Goal: Task Accomplishment & Management: Manage account settings

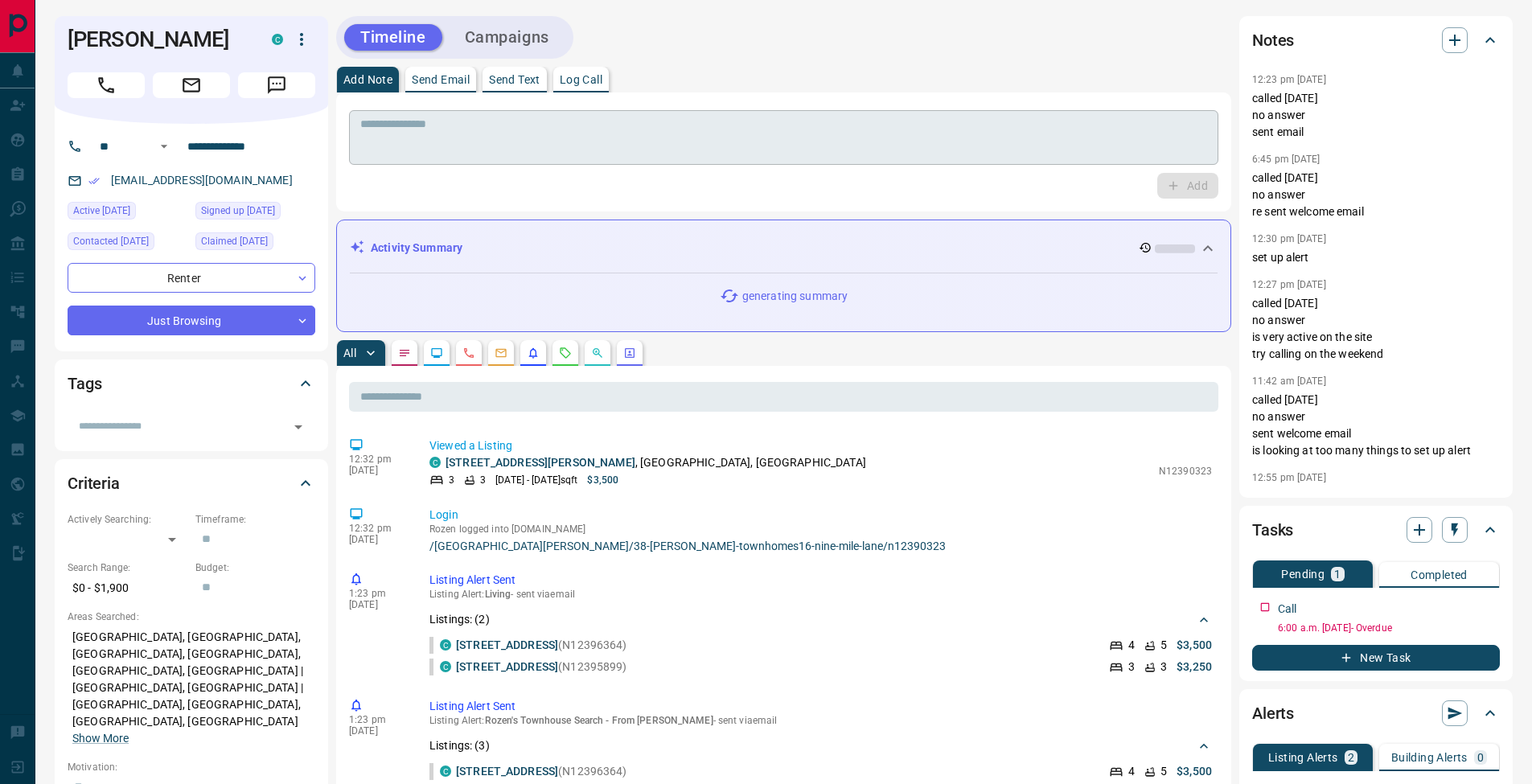
click at [603, 123] on textarea at bounding box center [783, 137] width 847 height 41
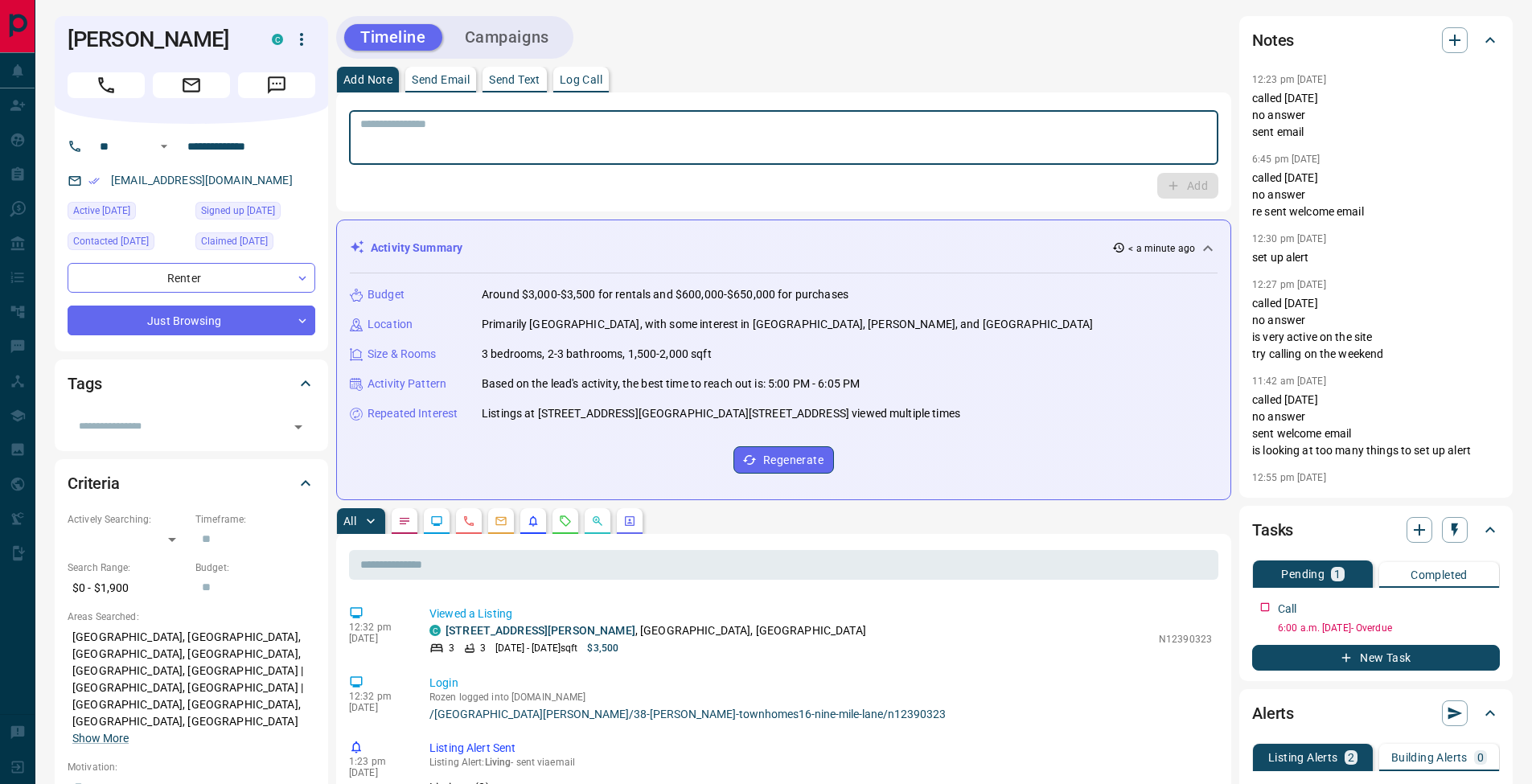
click at [593, 74] on p "Log Call" at bounding box center [580, 79] width 43 height 11
click at [1190, 181] on button "Log Call" at bounding box center [1187, 186] width 64 height 26
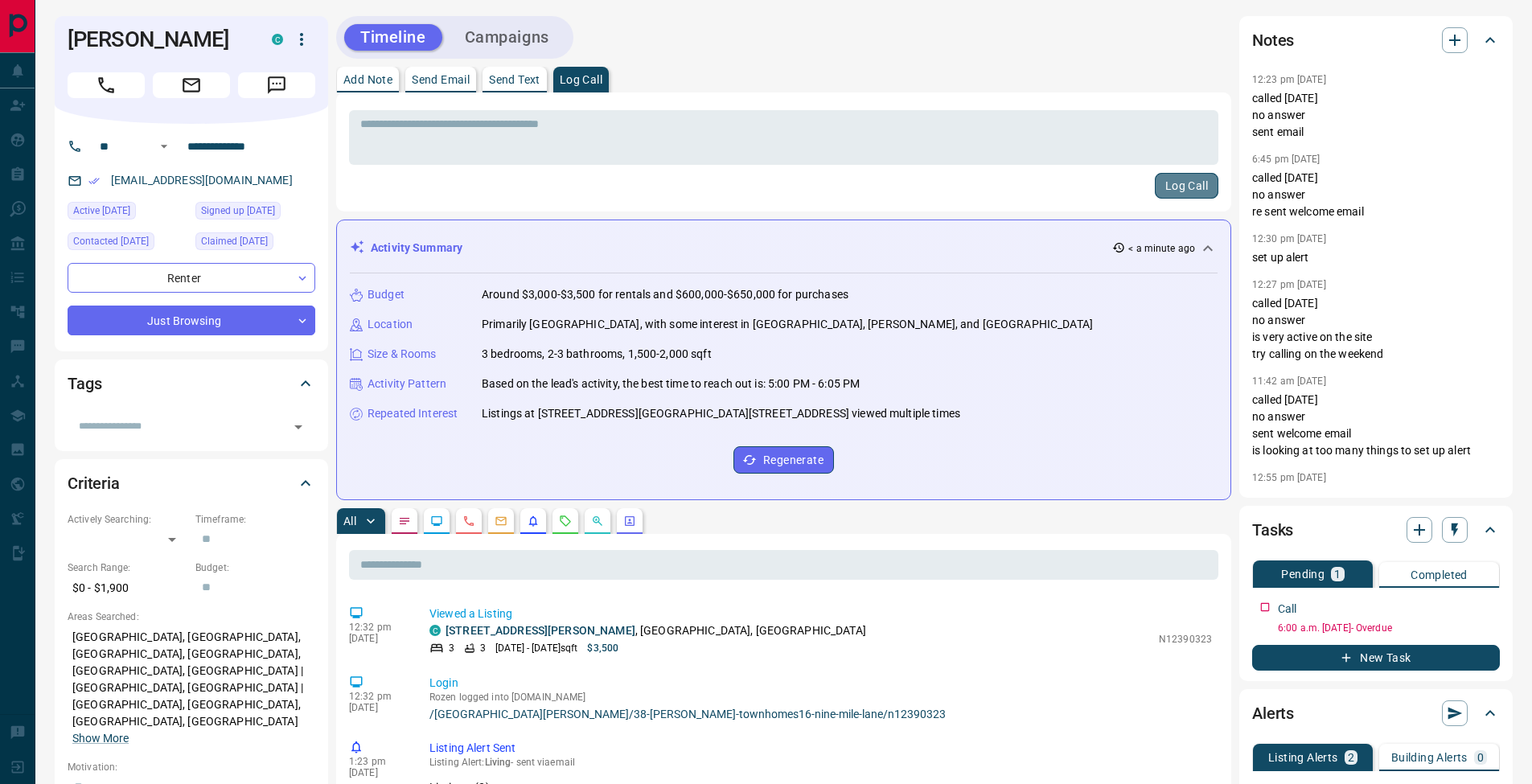
click at [1205, 173] on button "Log Call" at bounding box center [1187, 186] width 64 height 26
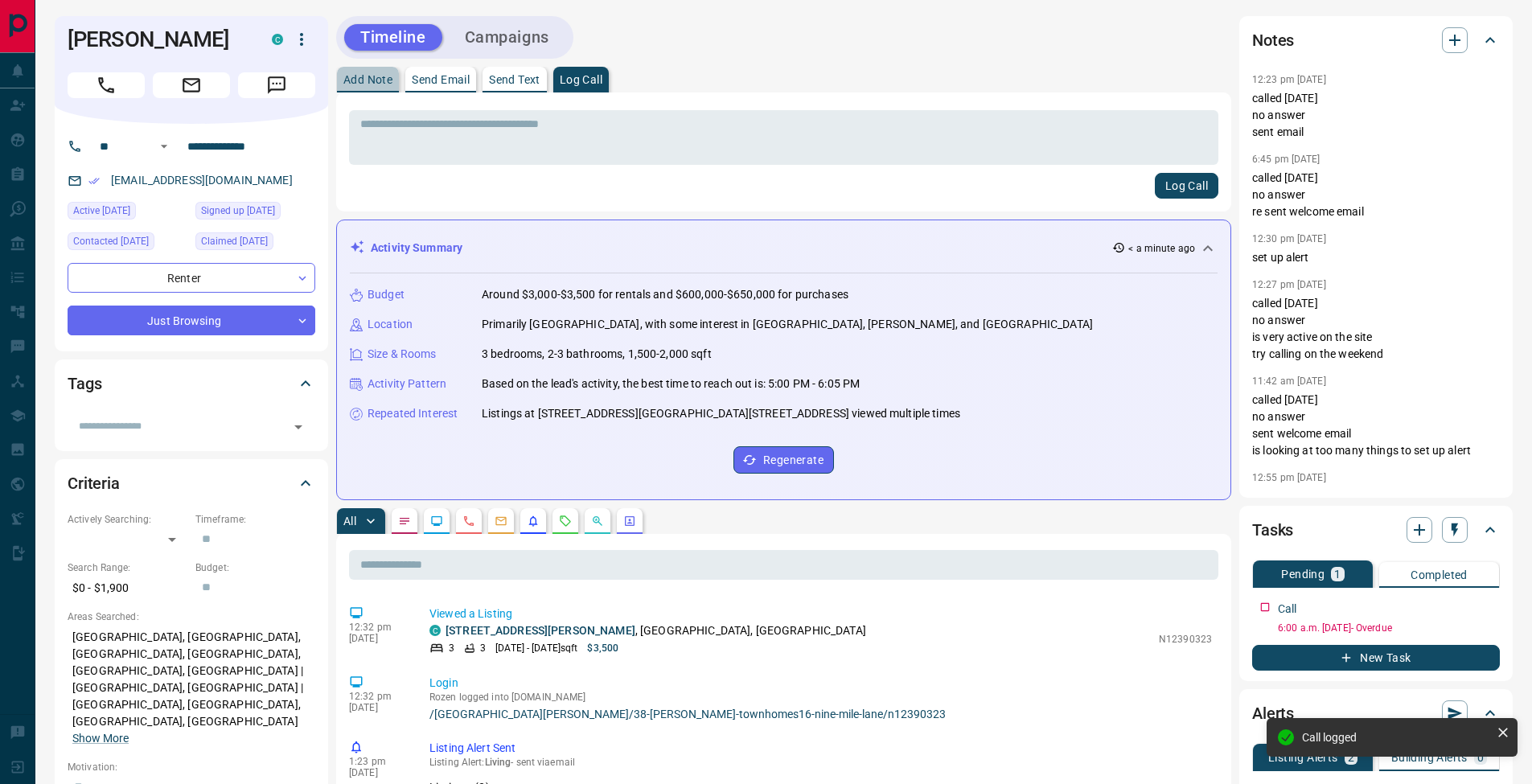
click at [339, 70] on button "Add Note" at bounding box center [367, 80] width 62 height 26
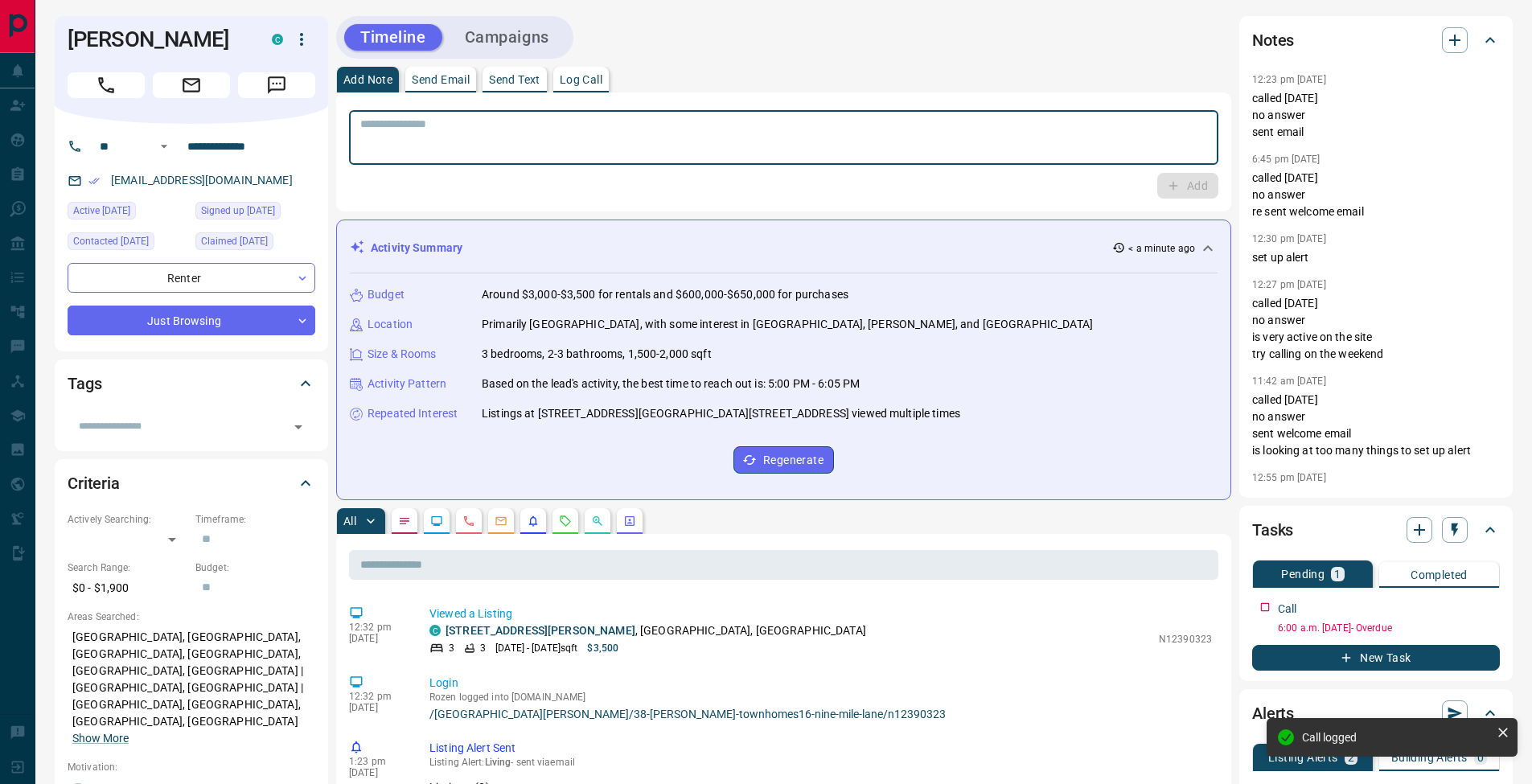
drag, startPoint x: 415, startPoint y: 150, endPoint x: 713, endPoint y: 143, distance: 298.1
click at [416, 150] on textarea at bounding box center [783, 137] width 847 height 41
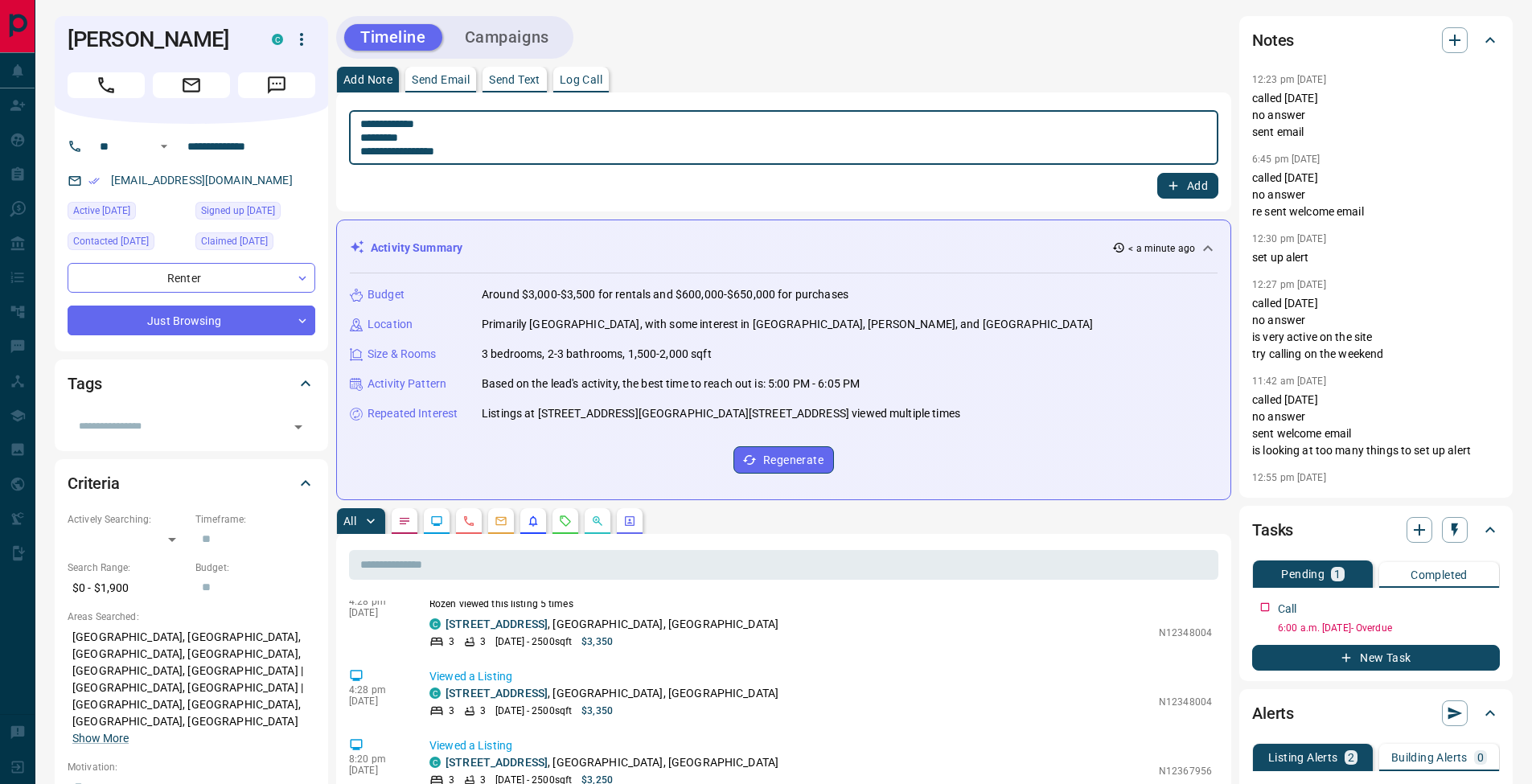
click at [366, 137] on textarea "**********" at bounding box center [783, 137] width 847 height 41
type textarea "**********"
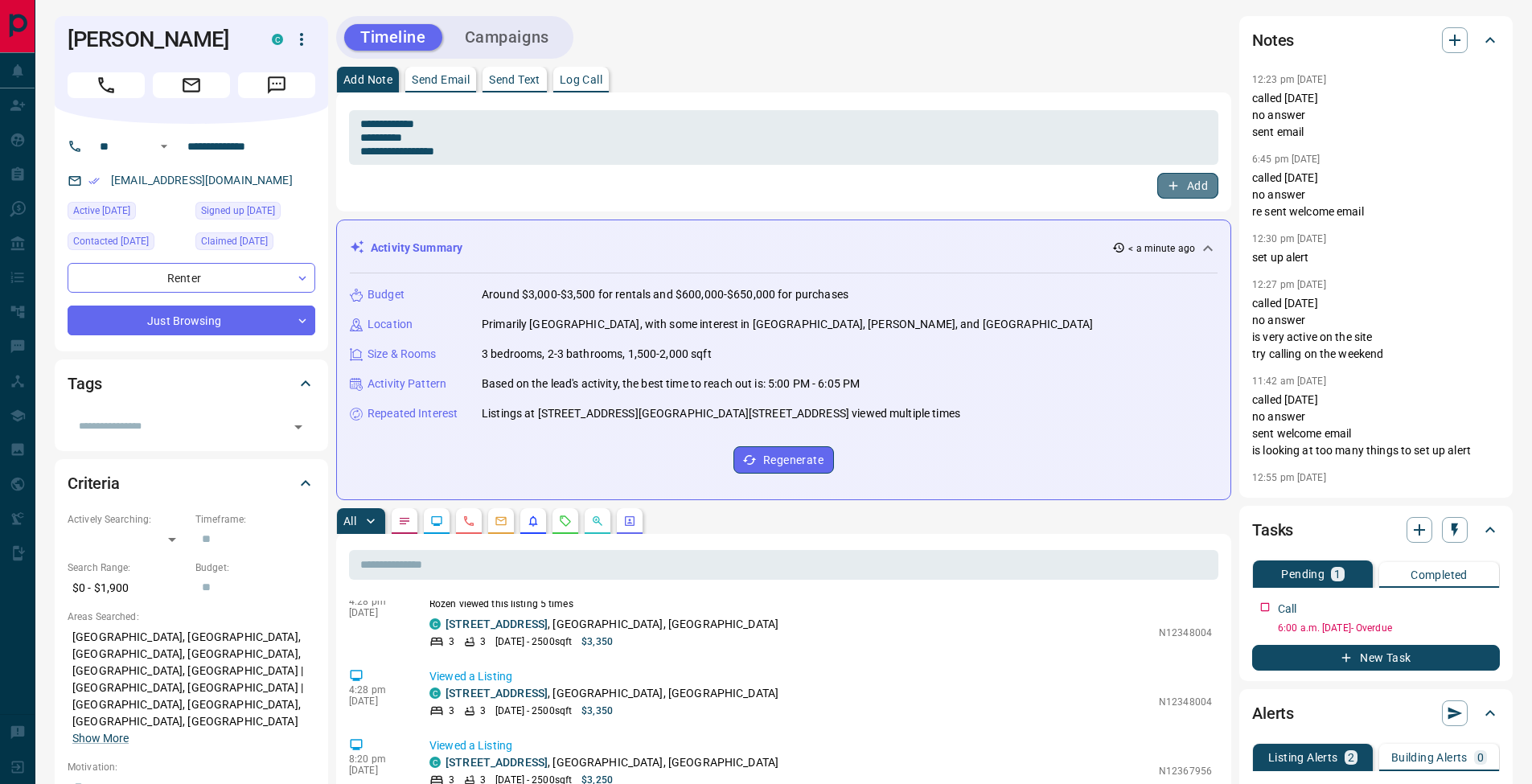
click at [1210, 187] on button "Add" at bounding box center [1187, 186] width 61 height 26
click at [458, 86] on button "Send Email" at bounding box center [440, 80] width 71 height 26
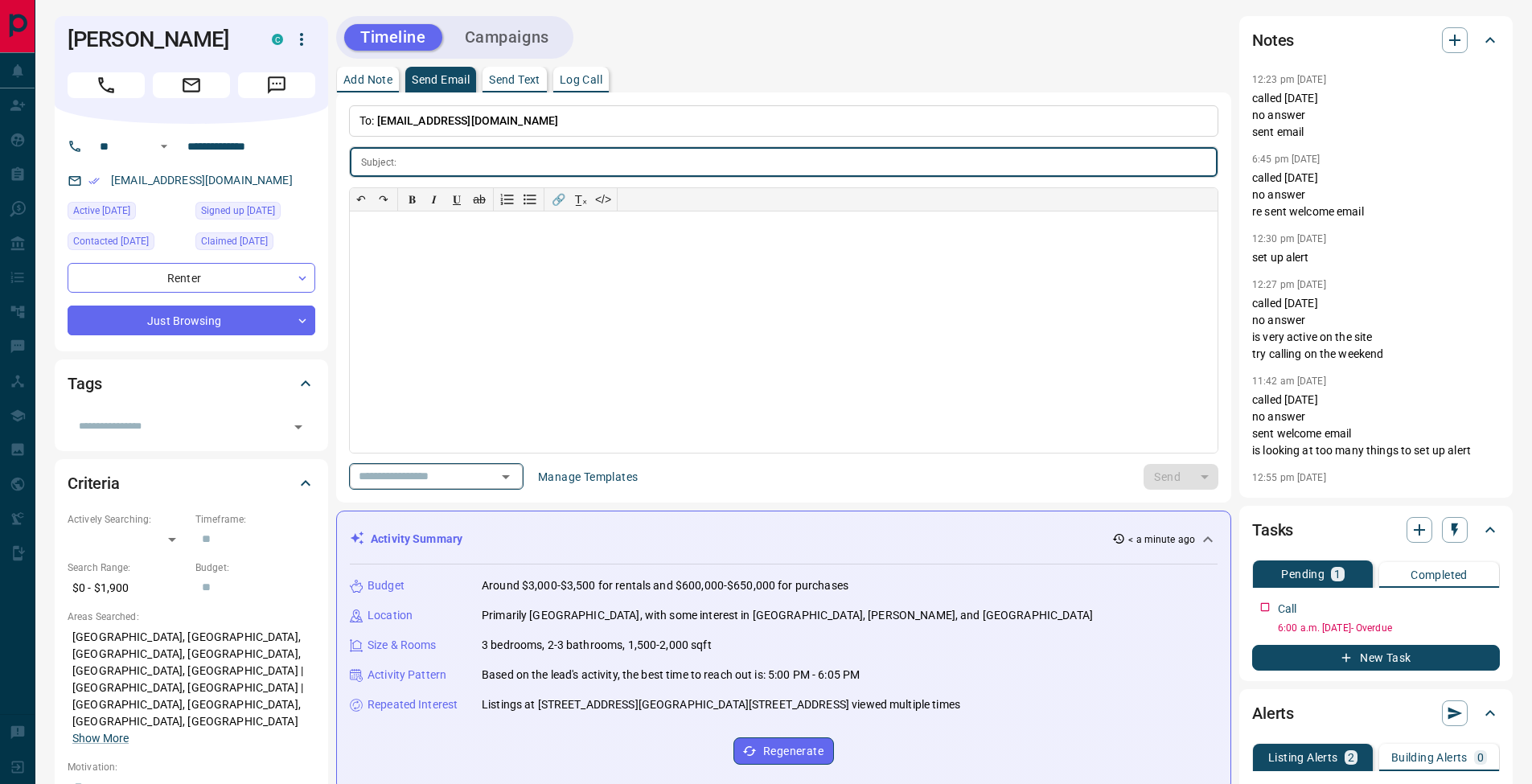
click at [516, 479] on icon "Open" at bounding box center [505, 476] width 19 height 19
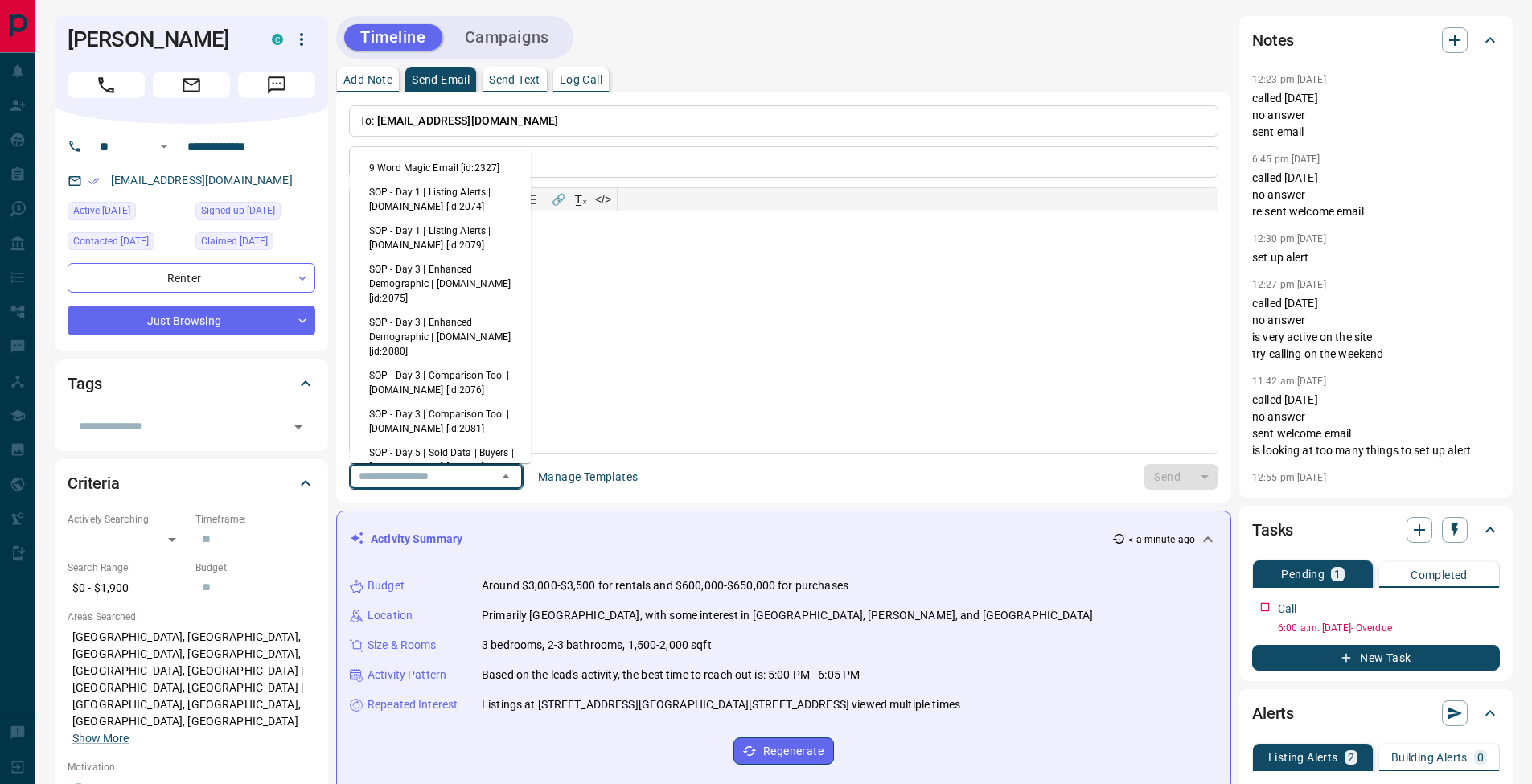
click at [425, 159] on li "9 Word Magic Email [id:2327]" at bounding box center [440, 168] width 181 height 24
type input "*****"
type input "**********"
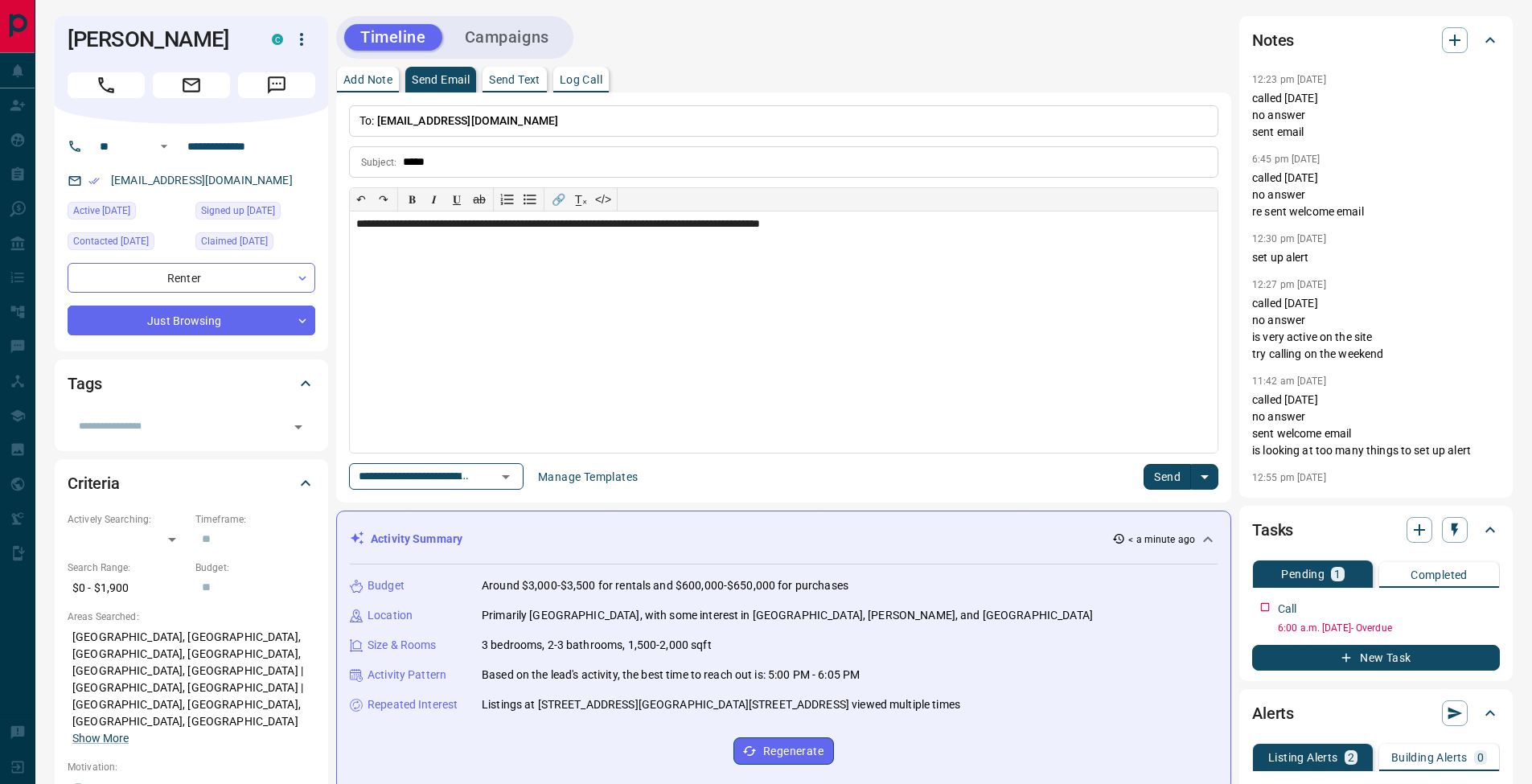
click at [1164, 473] on button "Send" at bounding box center [1168, 477] width 48 height 26
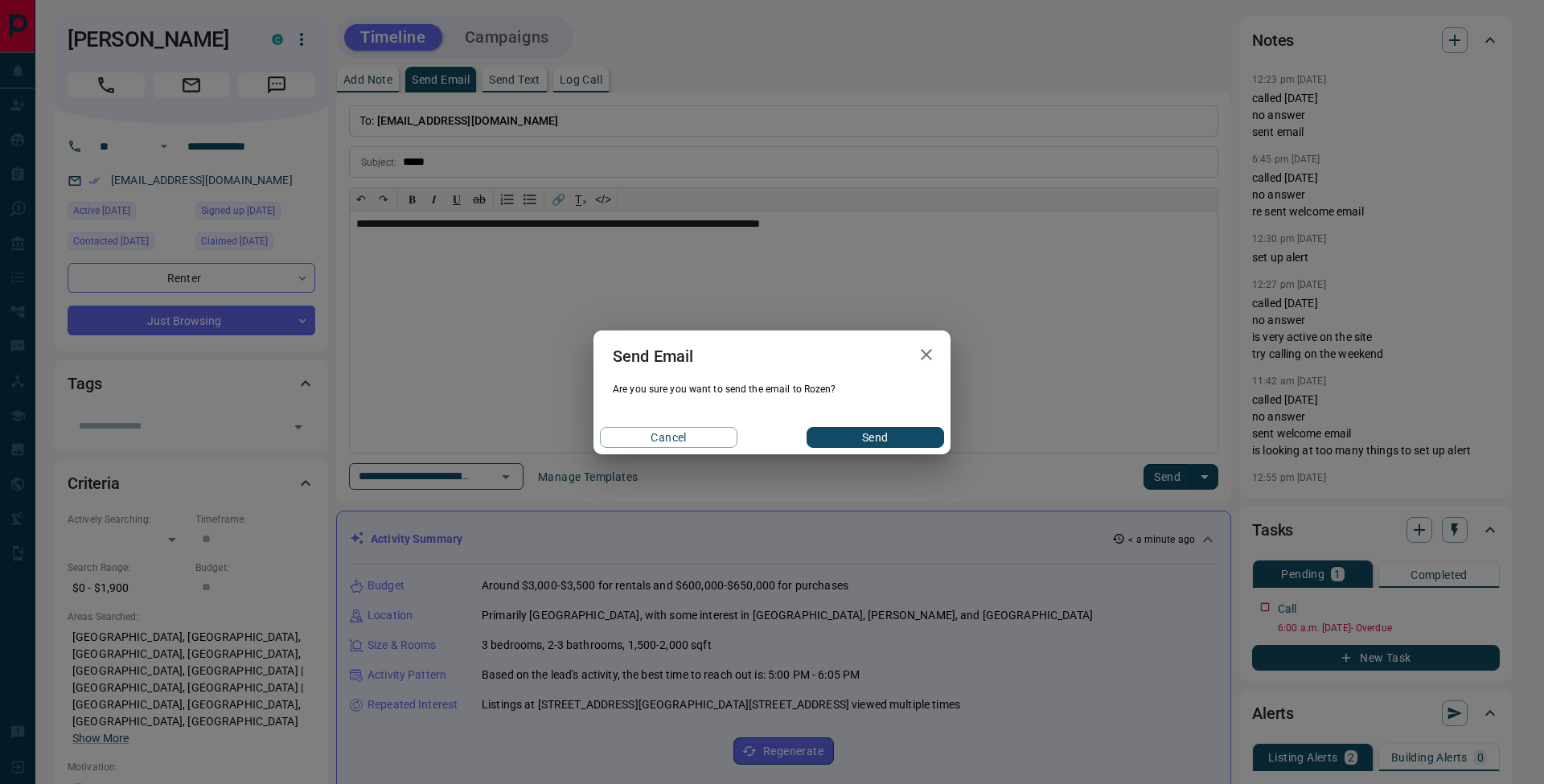
click at [864, 440] on button "Send" at bounding box center [875, 437] width 137 height 21
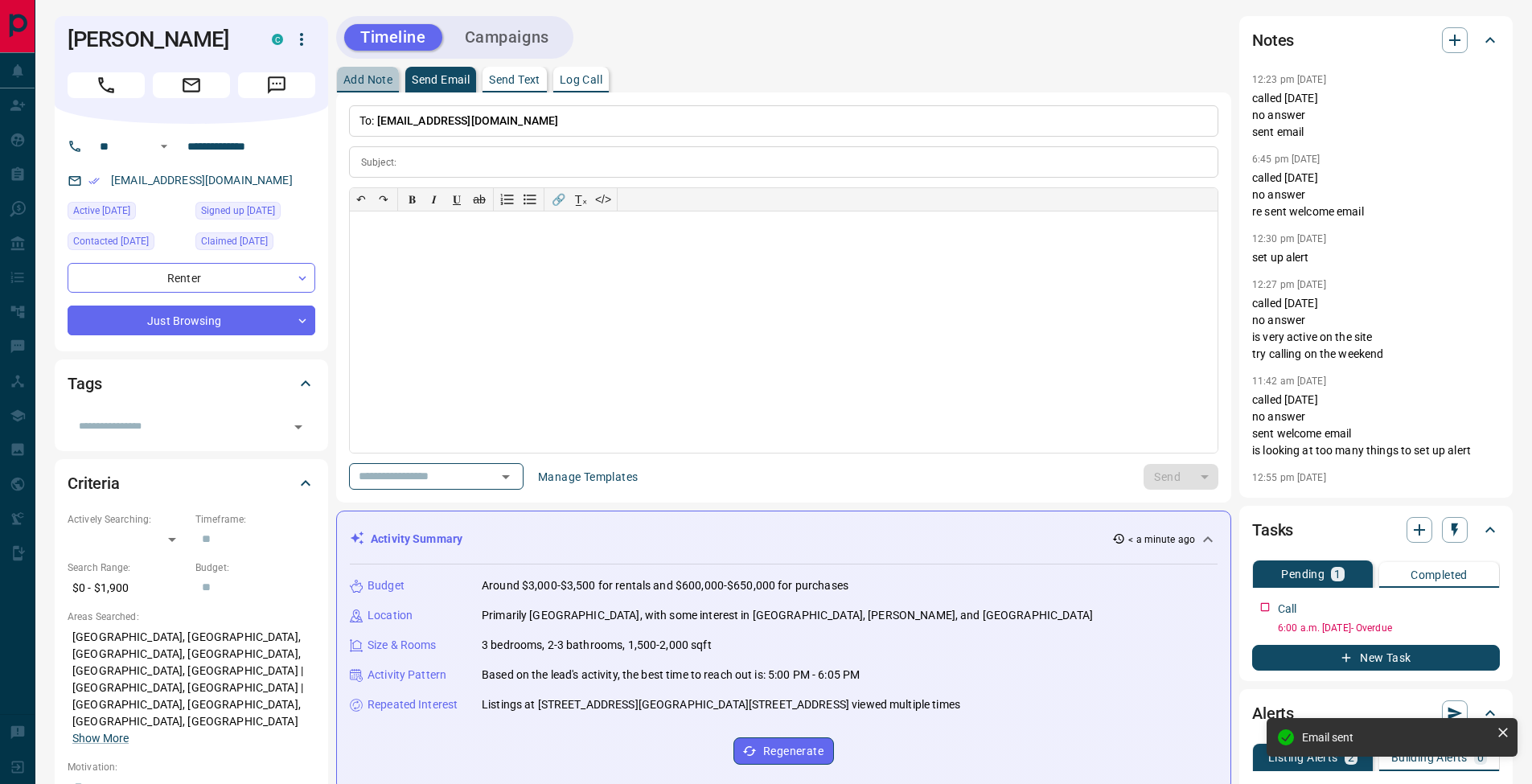
click at [386, 84] on p "Add Note" at bounding box center [367, 79] width 49 height 11
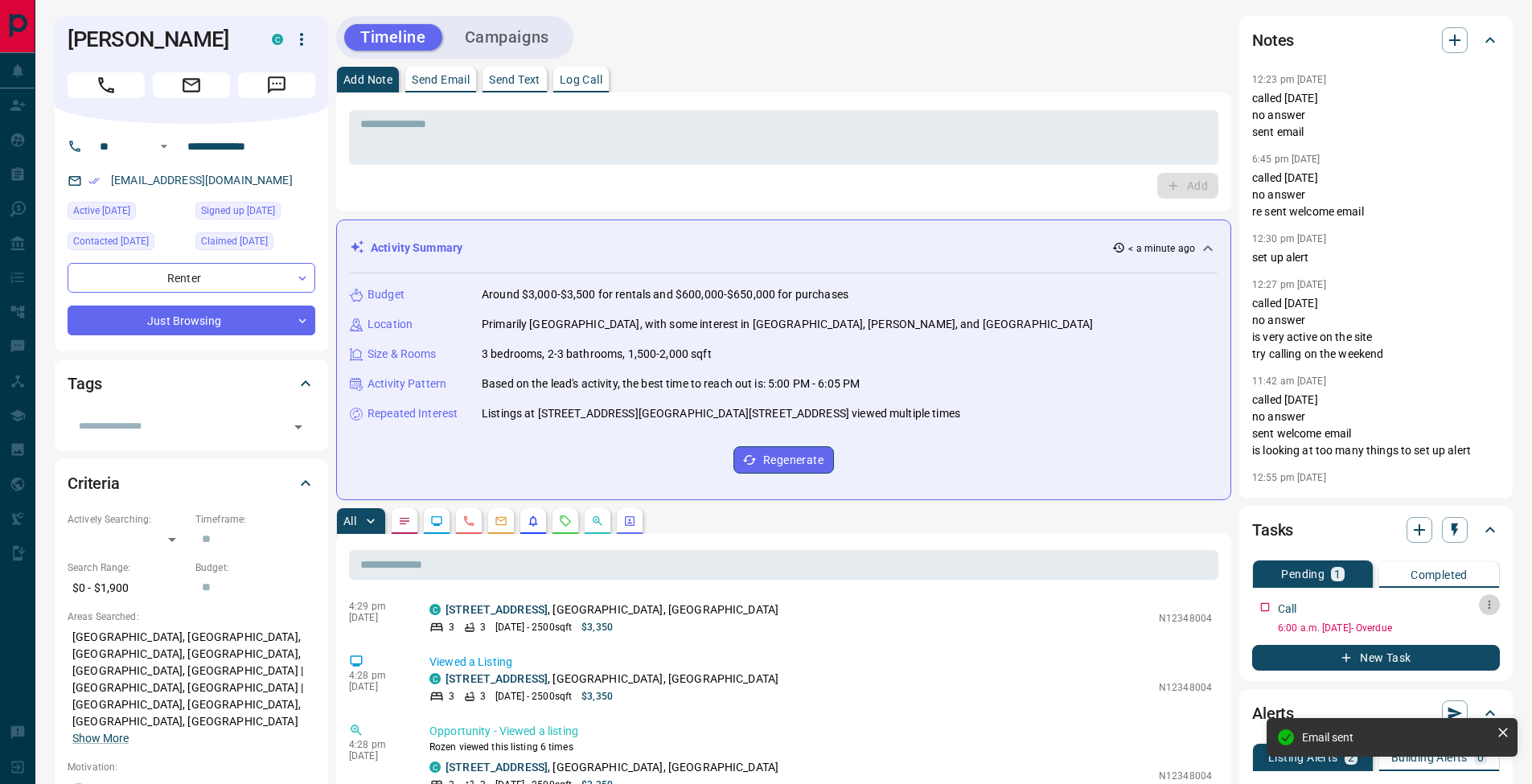
click at [1487, 609] on icon "button" at bounding box center [1489, 604] width 13 height 13
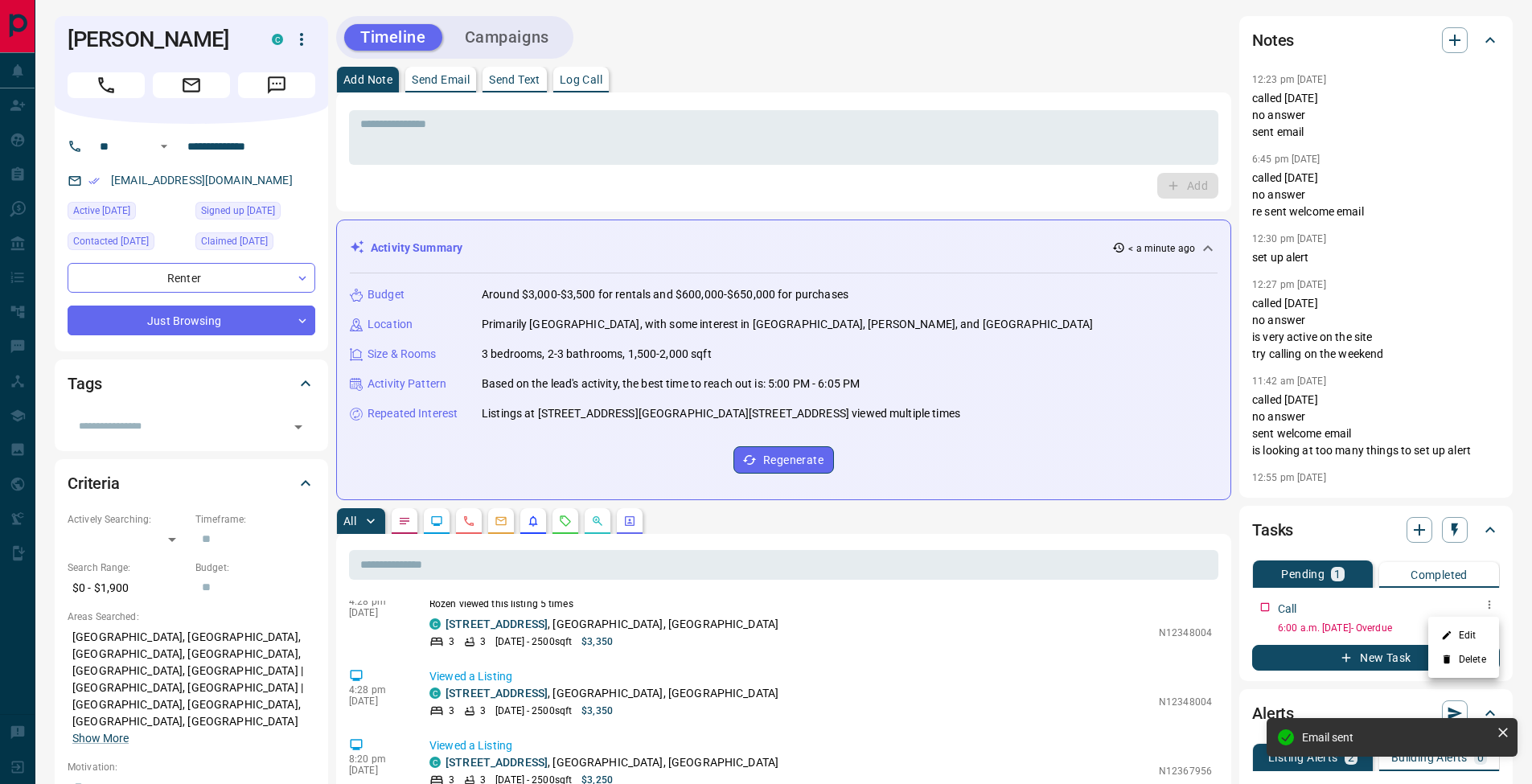
scroll to position [1126, 0]
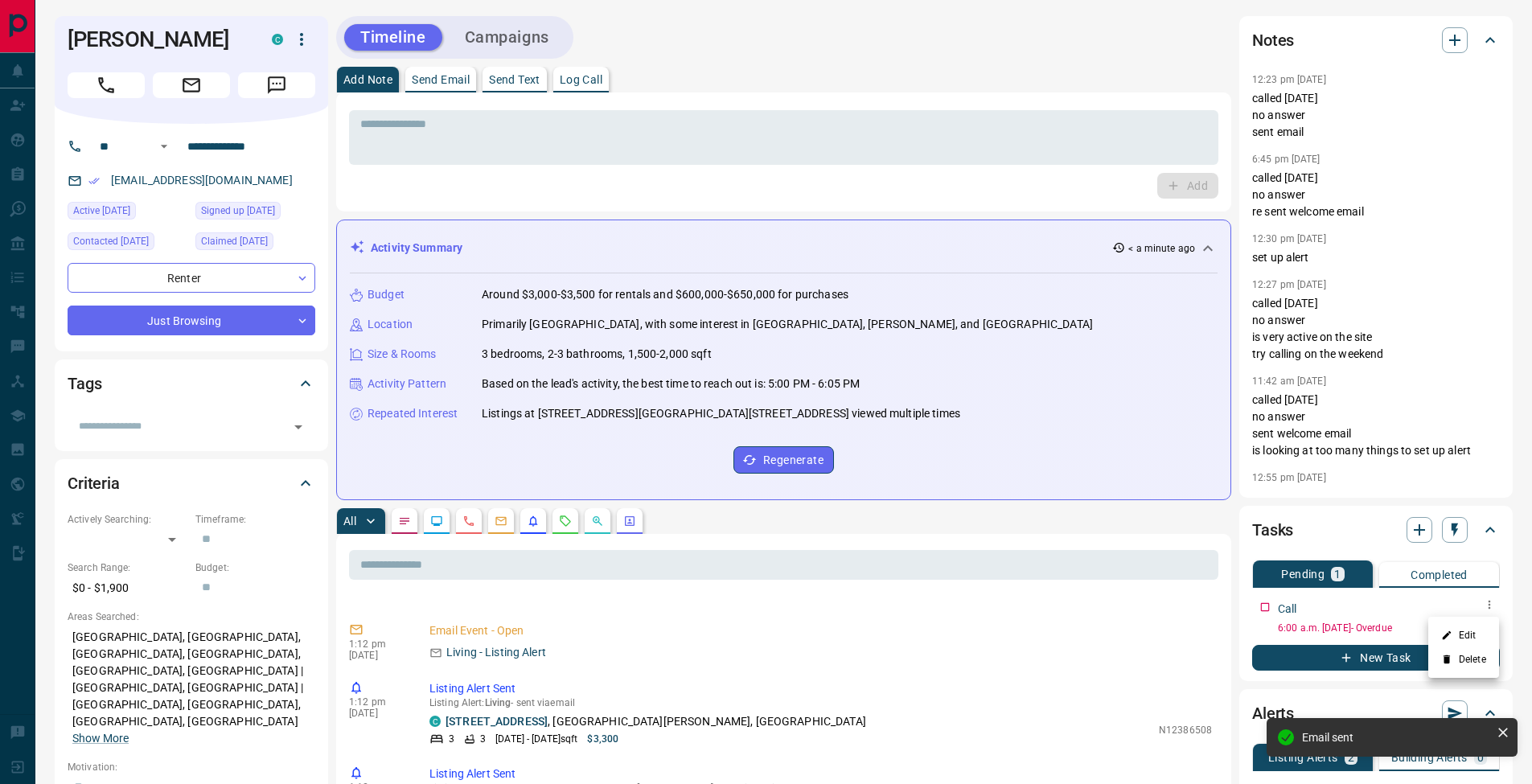
click at [1472, 633] on li "Edit" at bounding box center [1463, 635] width 71 height 24
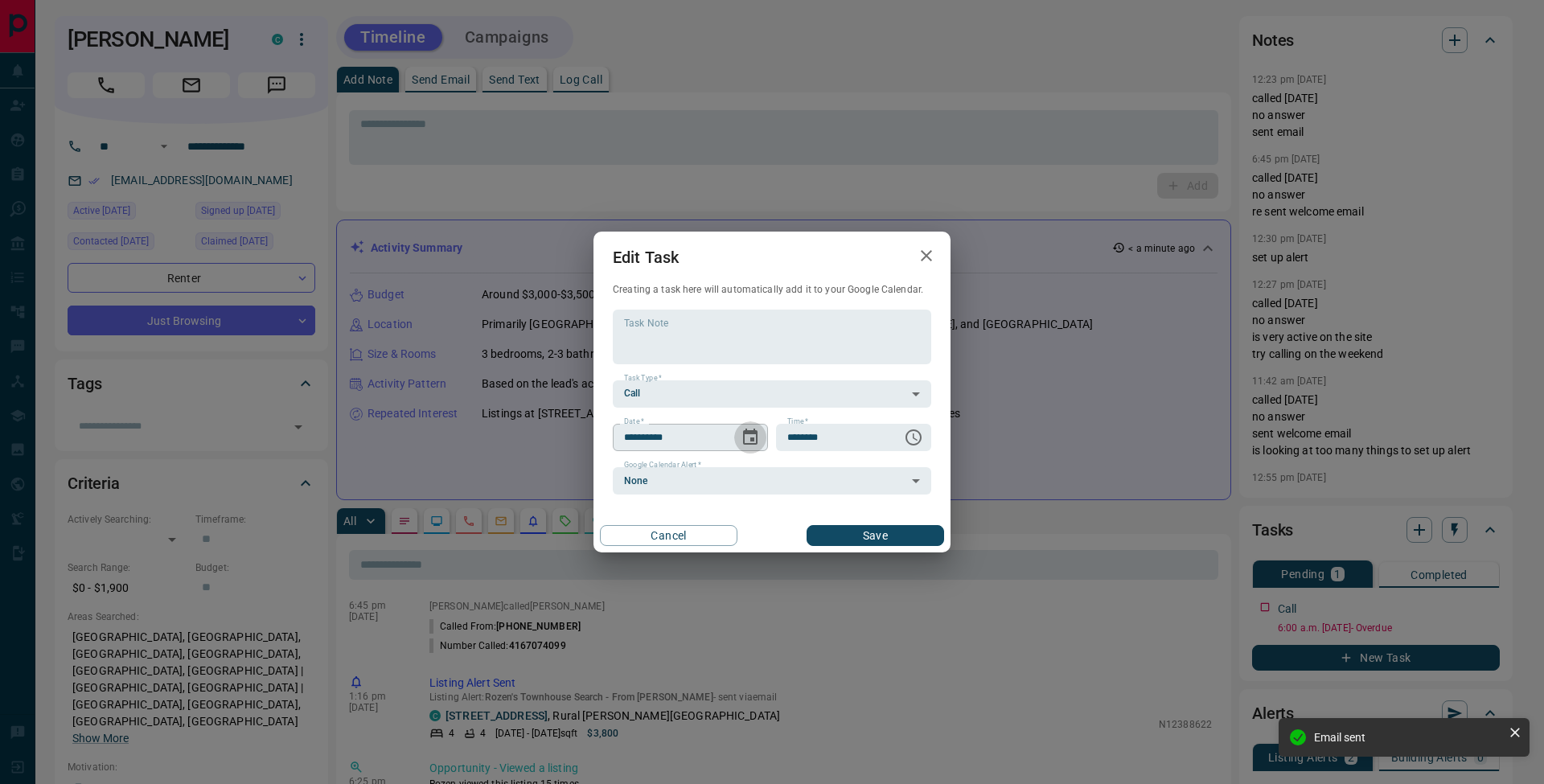
click at [755, 430] on icon "Choose date, selected date is Sep 12, 2025" at bounding box center [750, 437] width 15 height 16
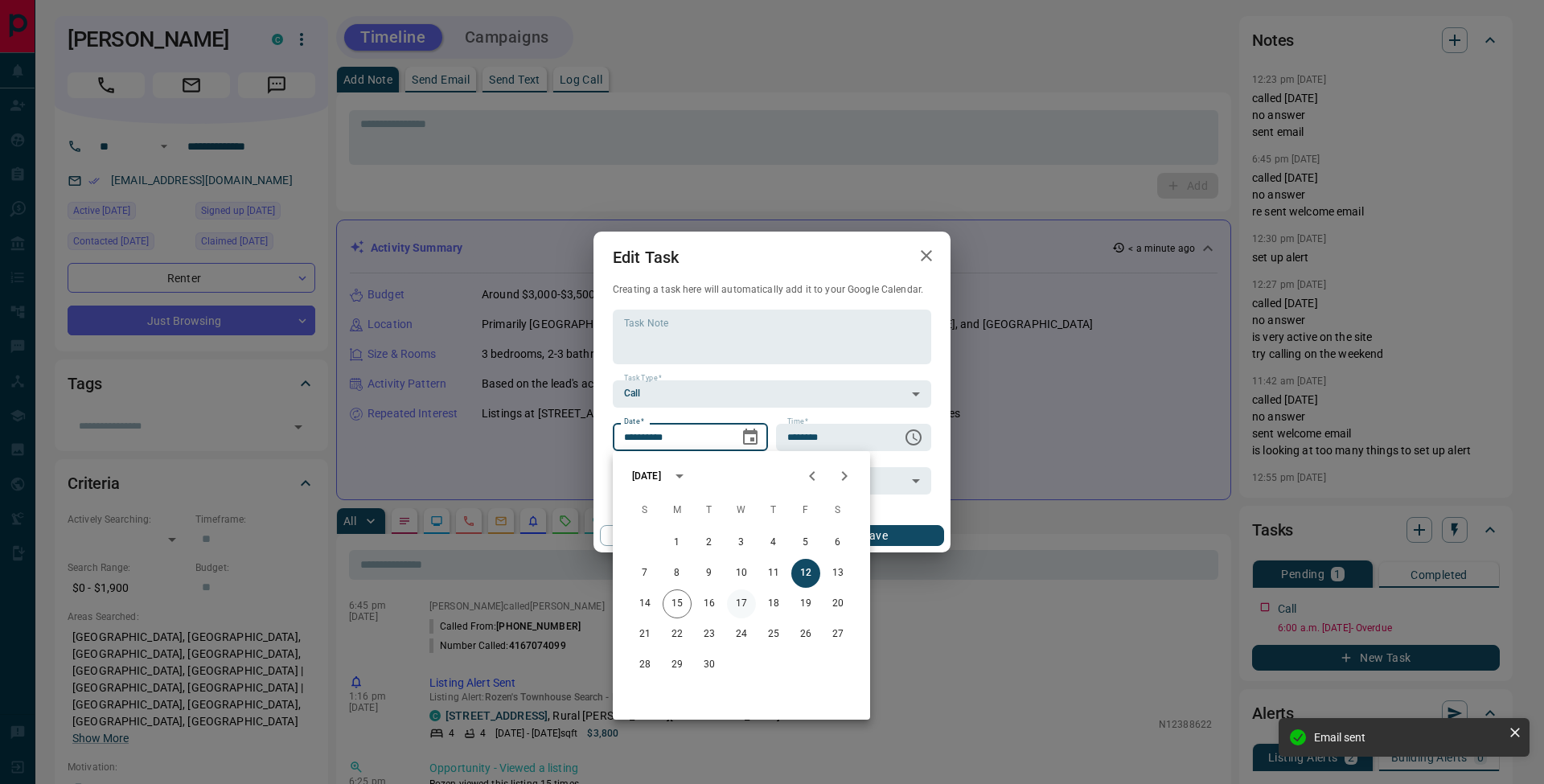
drag, startPoint x: 739, startPoint y: 607, endPoint x: 747, endPoint y: 606, distance: 8.1
click at [739, 606] on button "17" at bounding box center [741, 603] width 29 height 29
type input "**********"
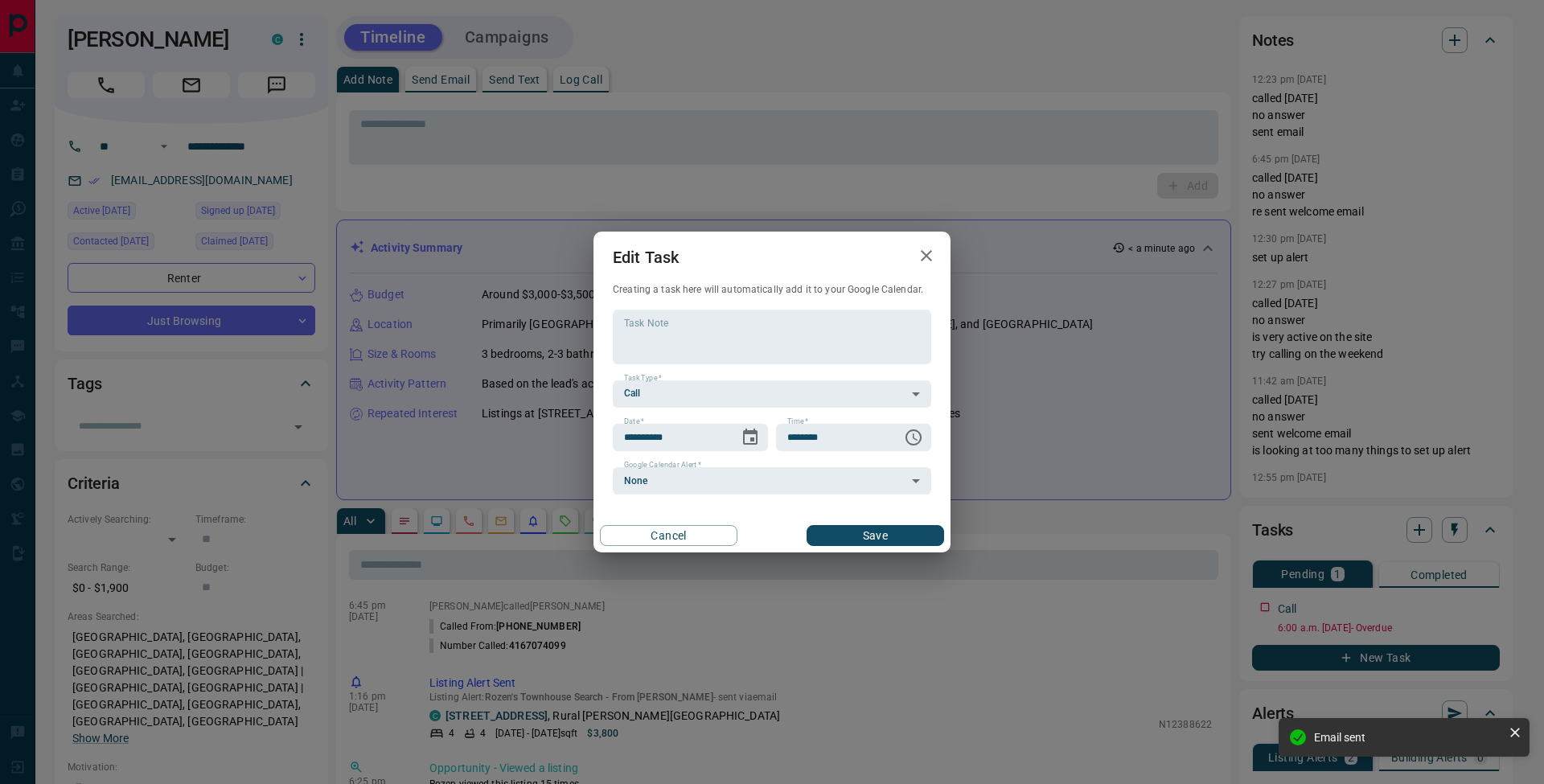
click at [901, 536] on button "Save" at bounding box center [875, 534] width 137 height 21
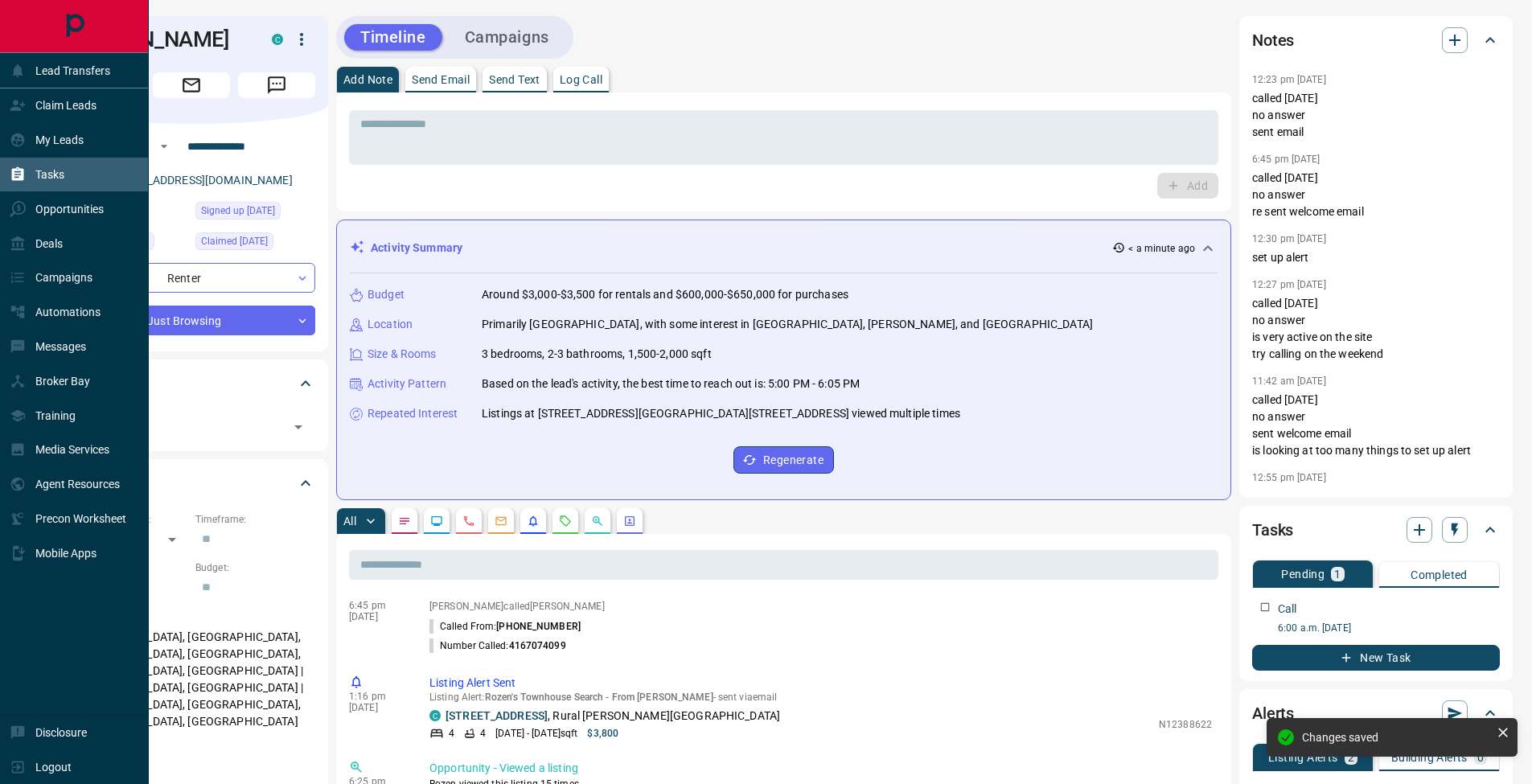
click at [40, 173] on p "Tasks" at bounding box center [50, 174] width 29 height 13
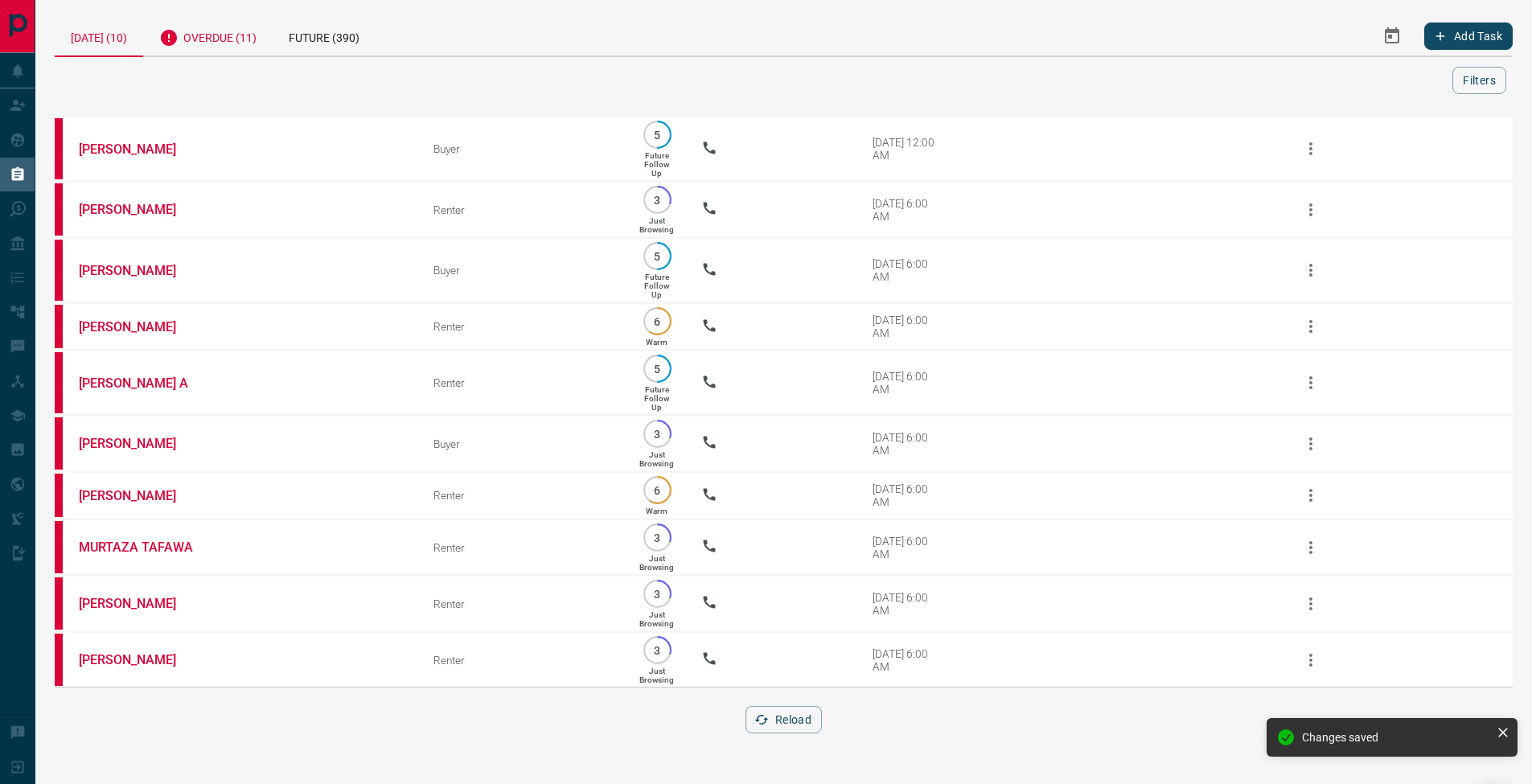
click at [257, 47] on div "Overdue (11)" at bounding box center [208, 36] width 129 height 40
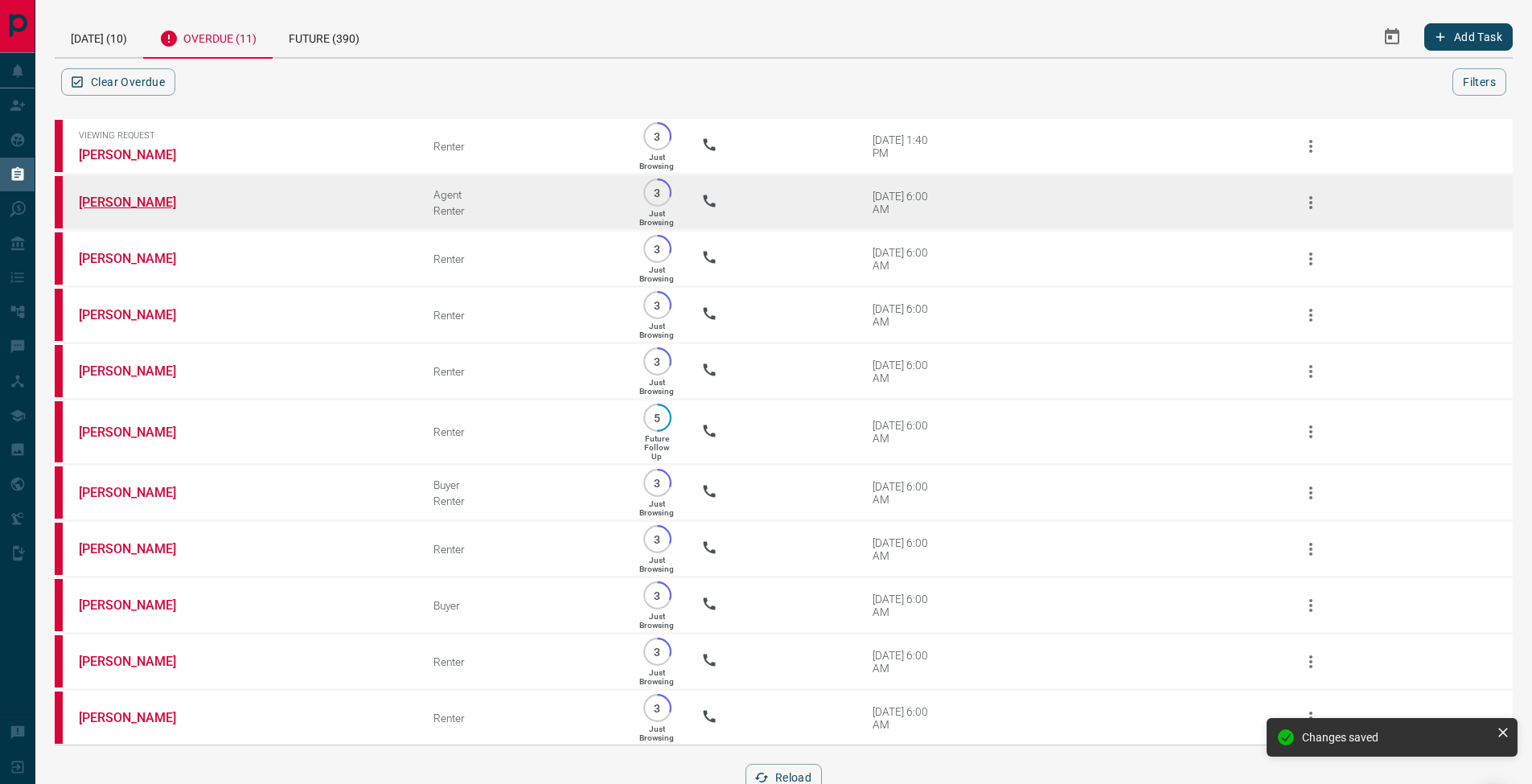
click at [115, 202] on link "[PERSON_NAME]" at bounding box center [138, 201] width 120 height 15
